Goal: Navigation & Orientation: Understand site structure

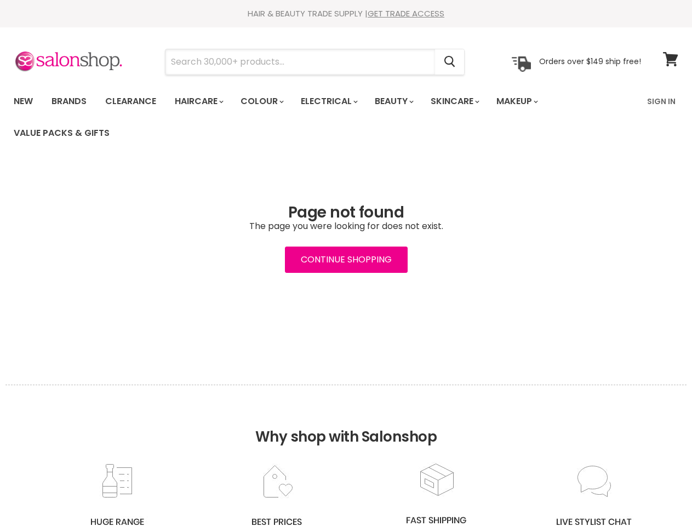
click at [301, 62] on input "Search" at bounding box center [299, 61] width 269 height 25
click at [450, 62] on icon "Search" at bounding box center [449, 61] width 11 height 11
click at [202, 101] on link "Haircare" at bounding box center [198, 101] width 64 height 23
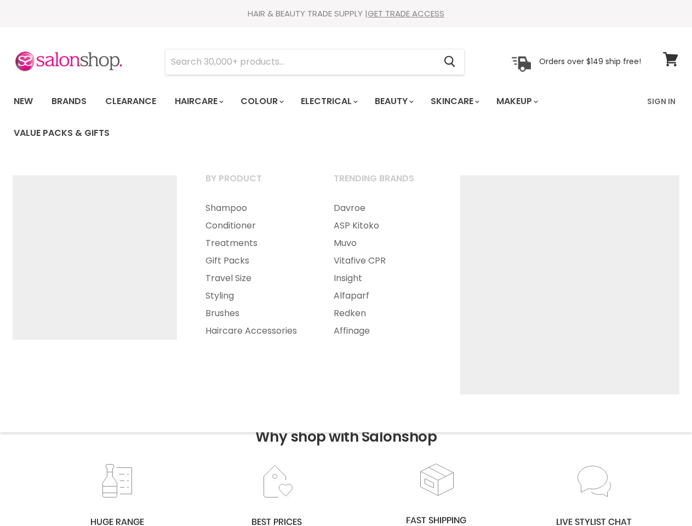
click at [268, 101] on link "Colour" at bounding box center [261, 101] width 58 height 23
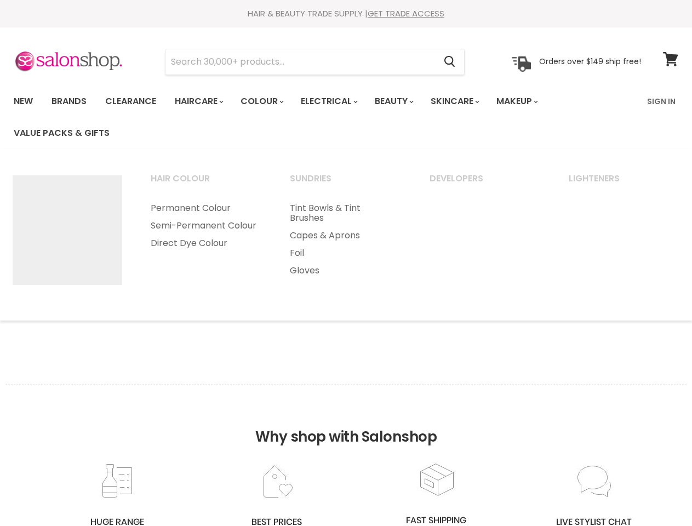
click at [336, 101] on link "Electrical" at bounding box center [328, 101] width 72 height 23
click at [403, 101] on link "Beauty" at bounding box center [393, 101] width 54 height 23
click at [467, 101] on link "Skincare" at bounding box center [454, 101] width 64 height 23
click at [532, 101] on link "Makeup" at bounding box center [516, 101] width 56 height 23
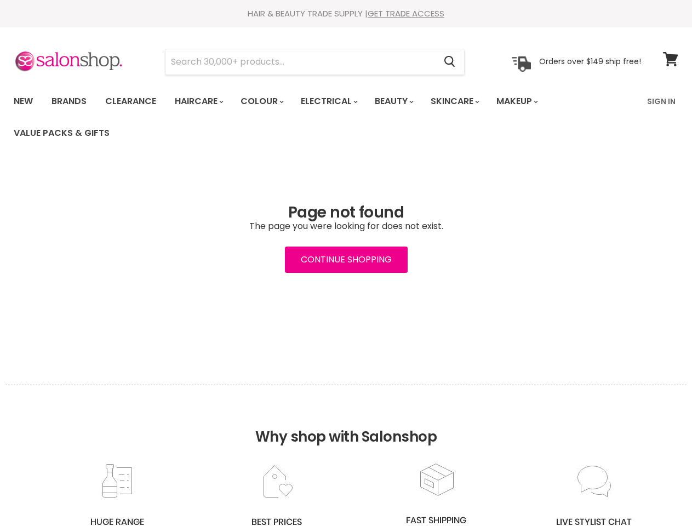
click at [346, 455] on h2 "Why shop with Salonshop" at bounding box center [345, 422] width 681 height 77
